Goal: Transaction & Acquisition: Purchase product/service

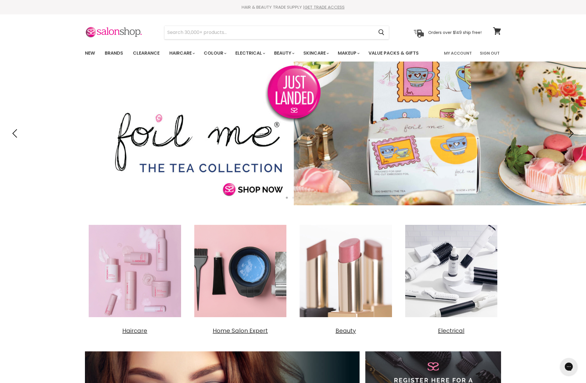
type input "nak hydrate"
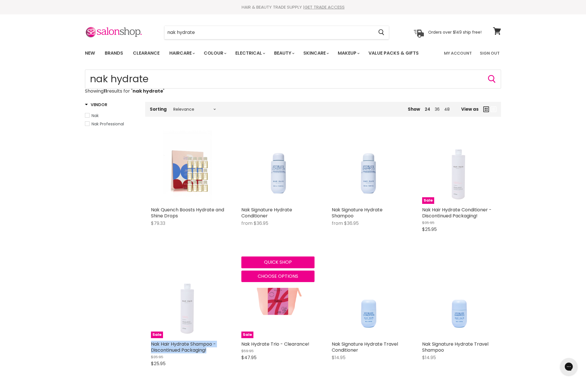
click at [284, 204] on img "Main content" at bounding box center [278, 166] width 59 height 73
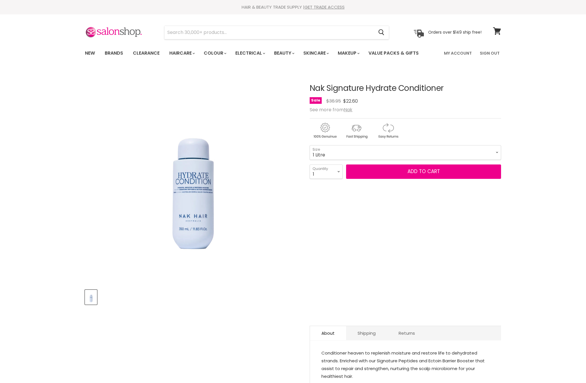
select select "1 Litre"
